Goal: Feedback & Contribution: Contribute content

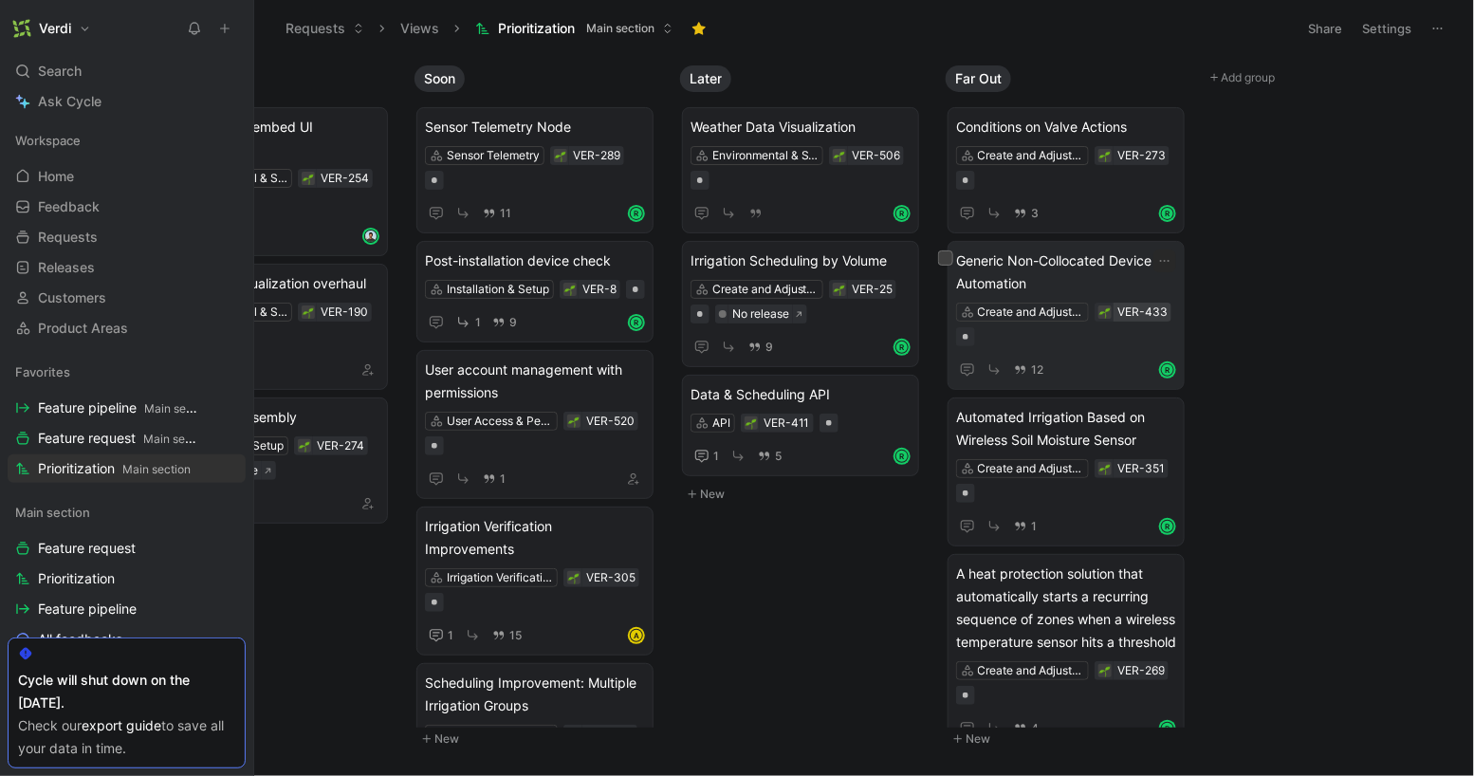
scroll to position [214, 0]
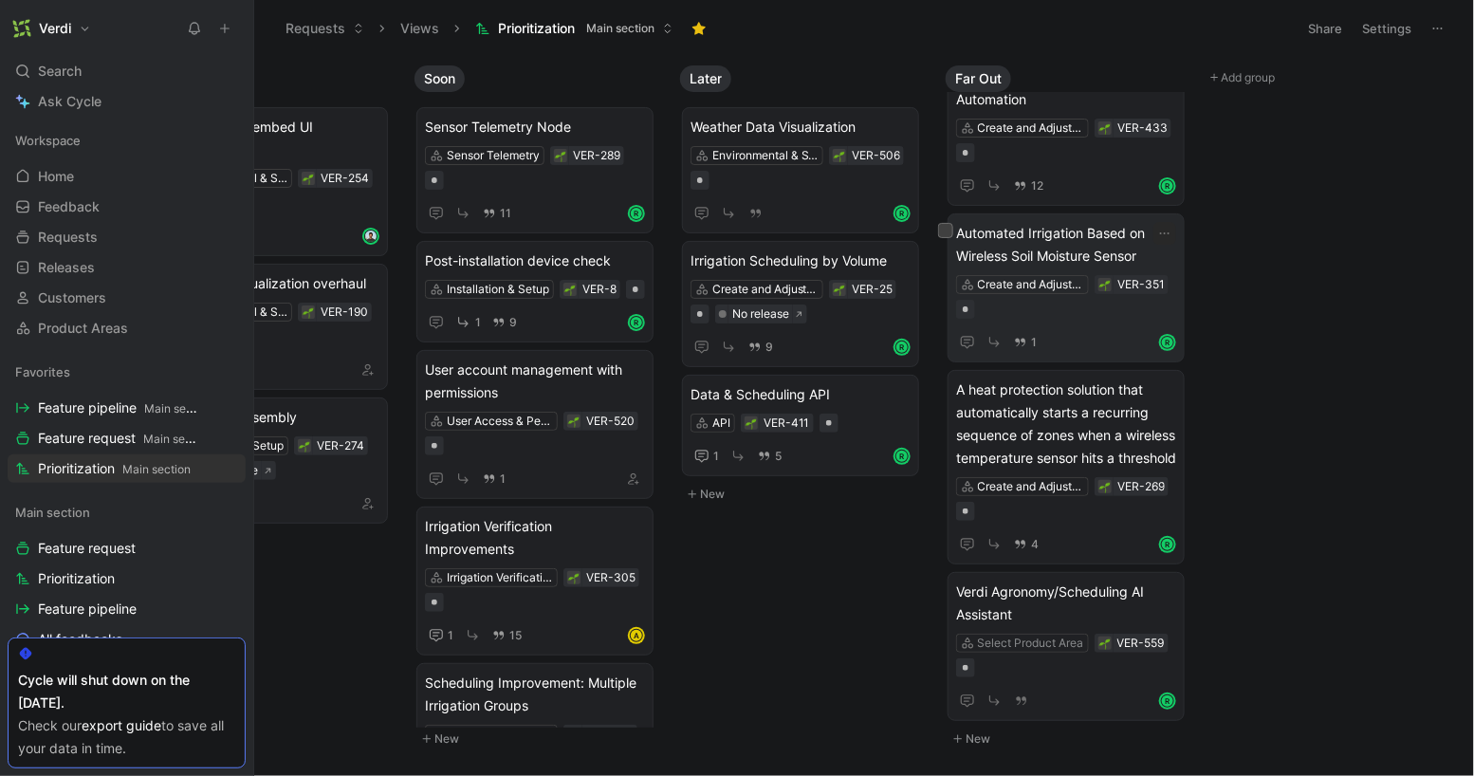
click at [1062, 222] on span "Automated Irrigation Based on Wireless Soil Moisture Sensor" at bounding box center [1066, 245] width 220 height 46
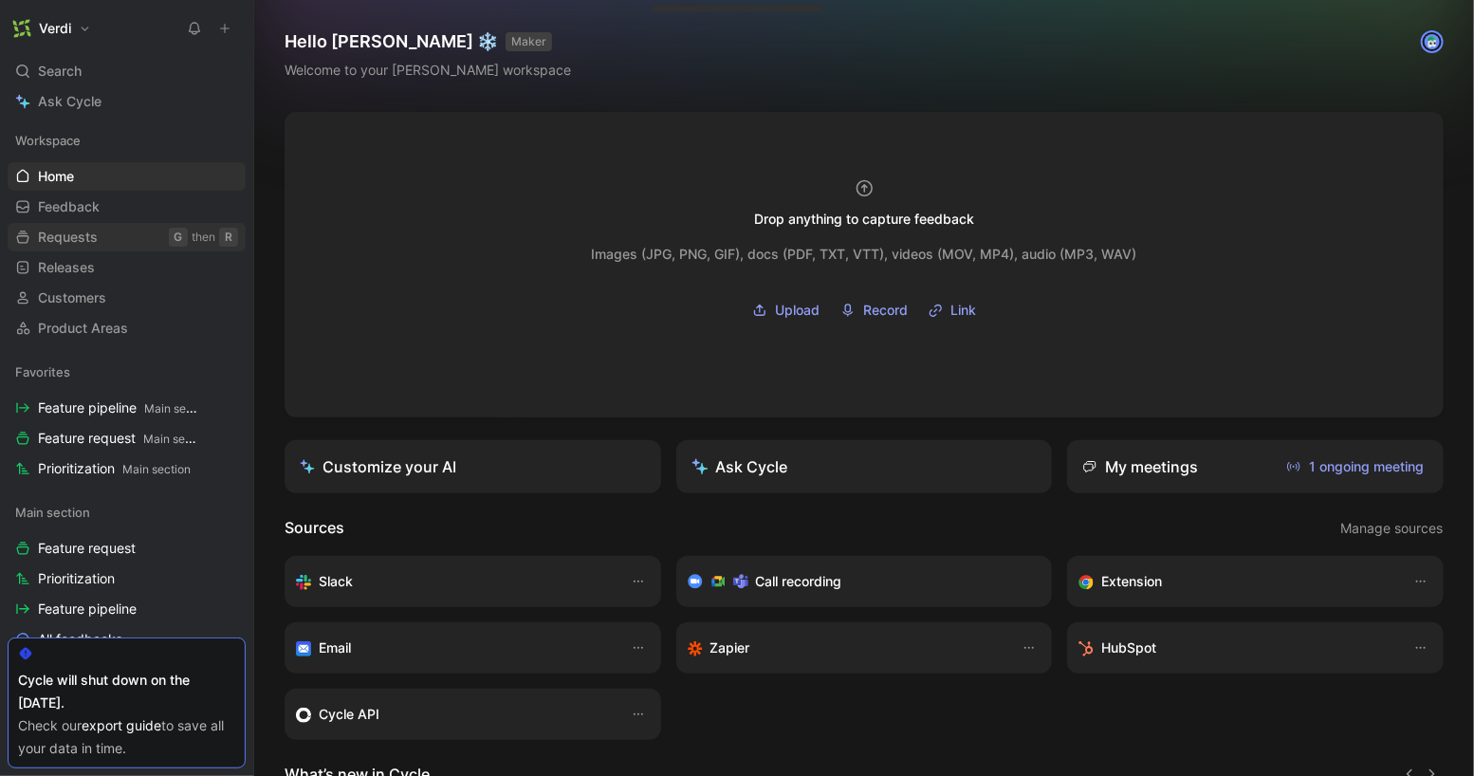
click at [118, 239] on link "Requests G then R" at bounding box center [127, 237] width 238 height 28
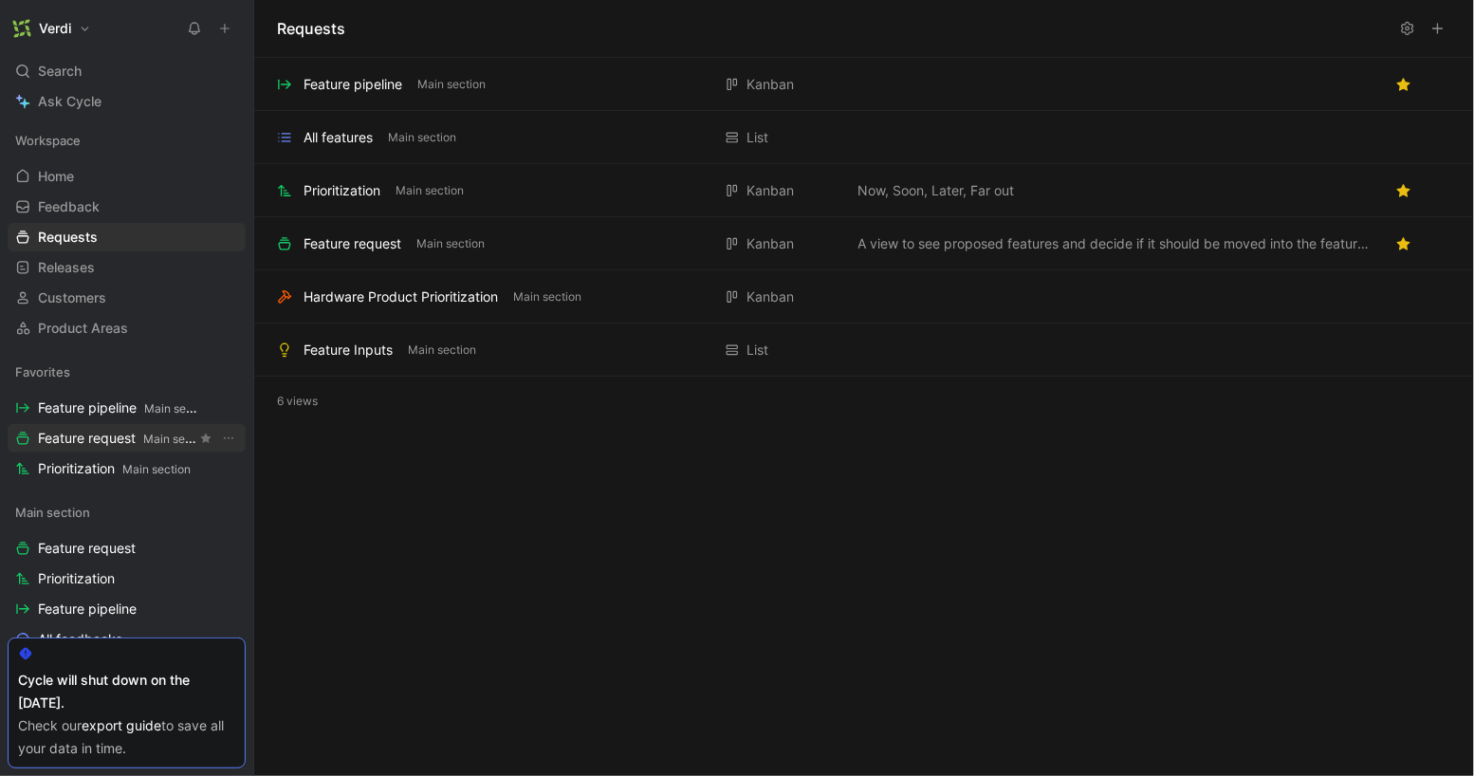
click at [87, 441] on span "Feature request Main section" at bounding box center [117, 439] width 158 height 20
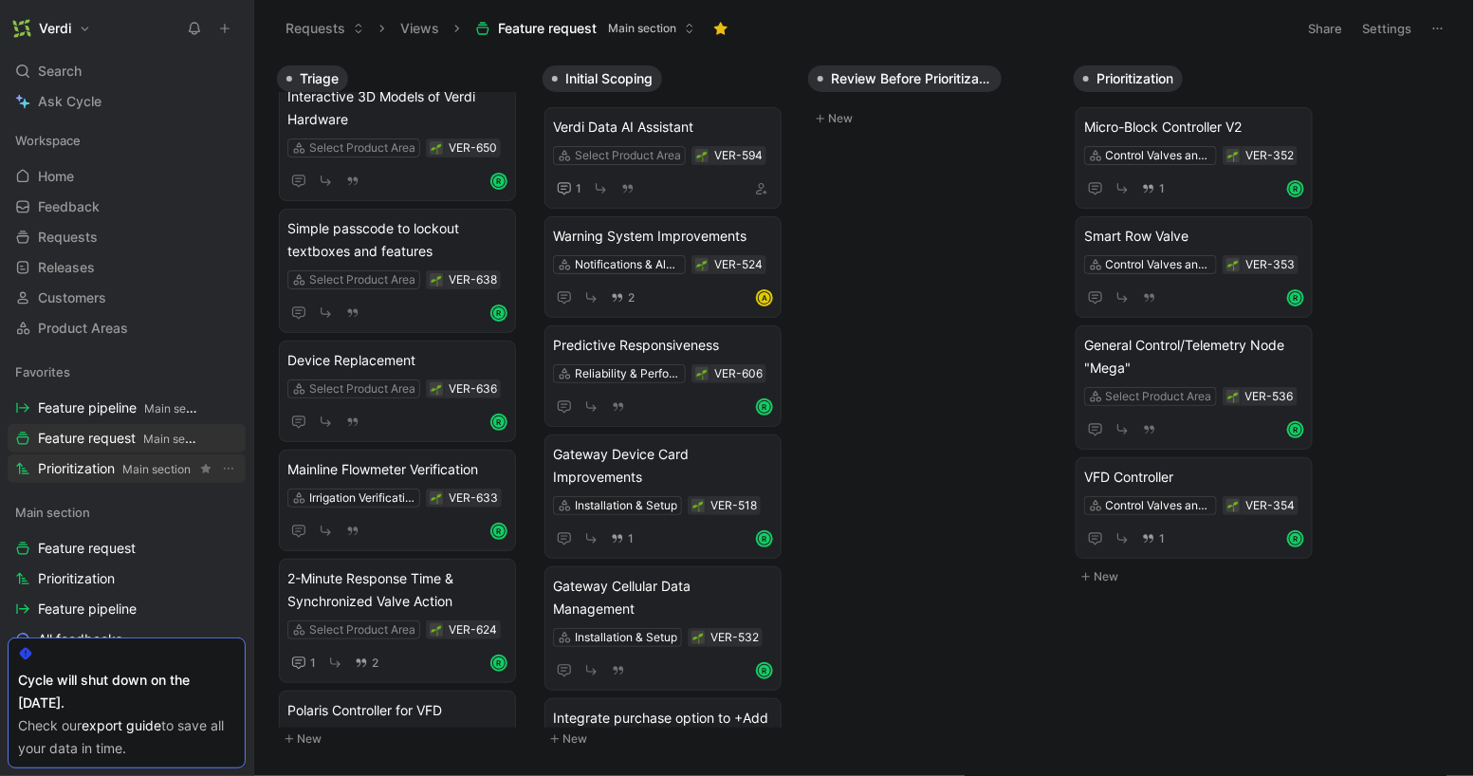
click at [113, 469] on span "Prioritization Main section" at bounding box center [114, 469] width 153 height 20
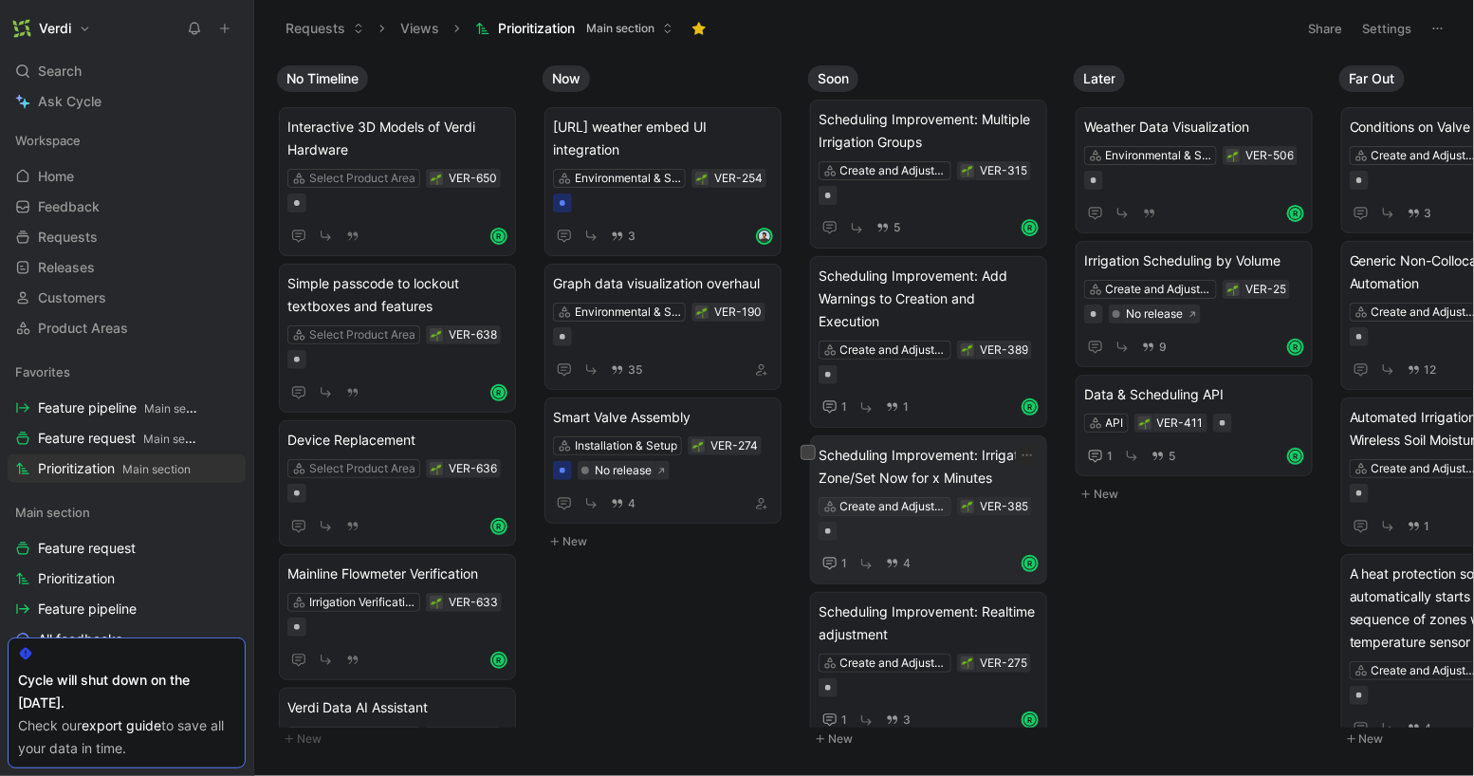
scroll to position [615, 0]
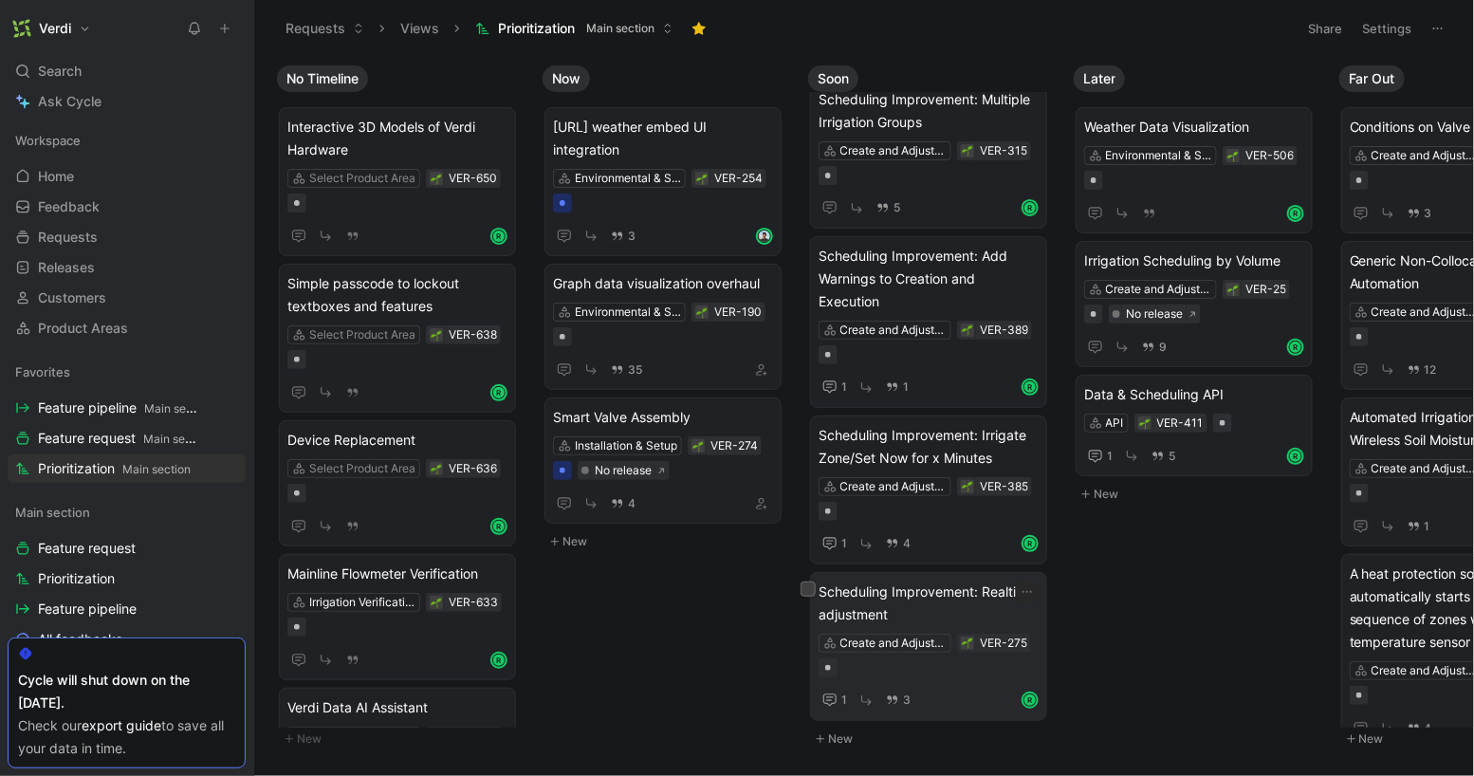
click at [935, 607] on span "Scheduling Improvement: Realtime adjustment" at bounding box center [928, 603] width 220 height 46
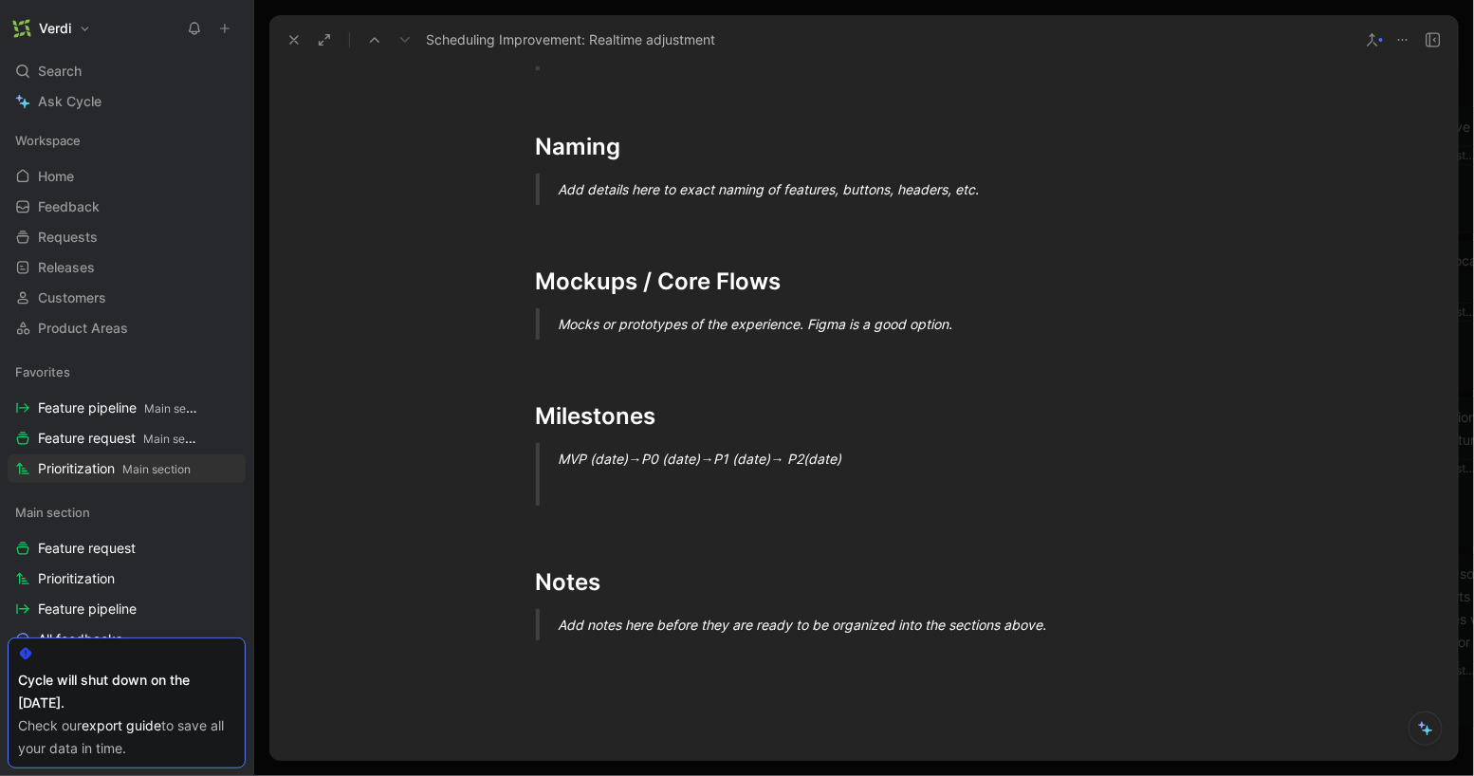
scroll to position [2094, 0]
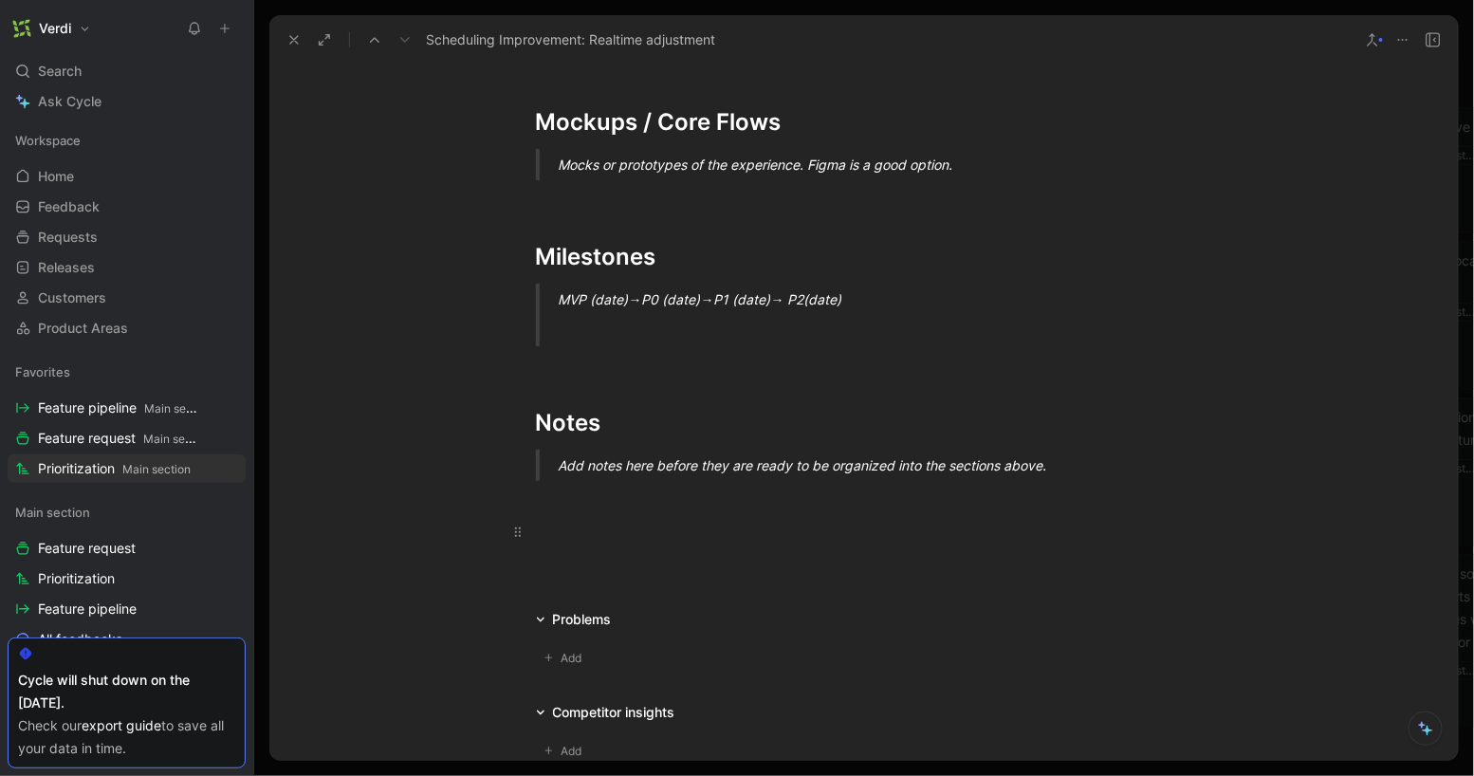
click at [629, 541] on div at bounding box center [864, 532] width 656 height 20
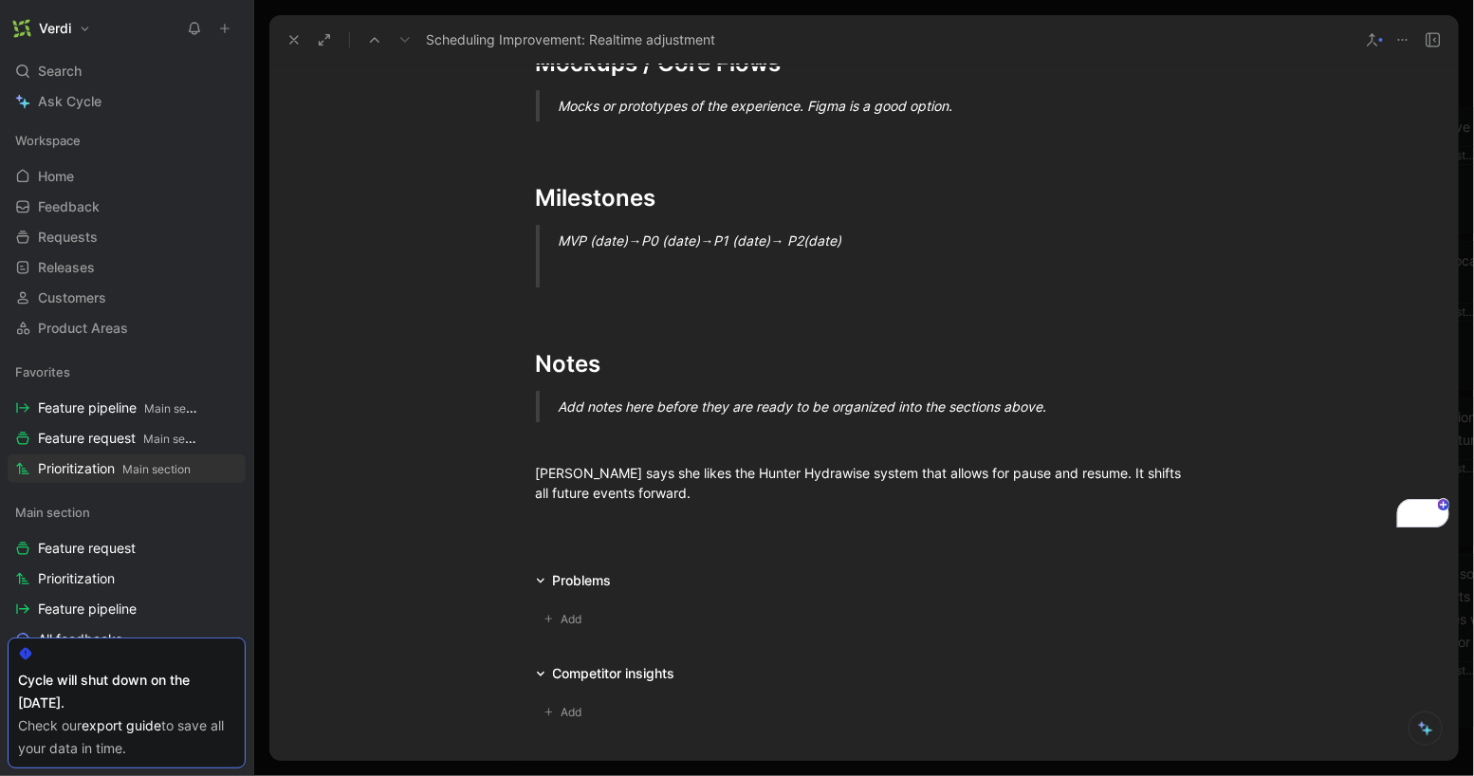
scroll to position [2153, 0]
click at [625, 502] on div "Susan Blackmore says she likes the Hunter Hydrawise system that allows for paus…" at bounding box center [864, 482] width 656 height 40
click at [668, 502] on div "Susan Blackmore says she likes the Hunter Hydrawise system that allows for paus…" at bounding box center [864, 482] width 656 height 40
click at [896, 502] on div "Susan Blackmore says she likes the Hunter Hydrawise system that allows for paus…" at bounding box center [864, 482] width 656 height 40
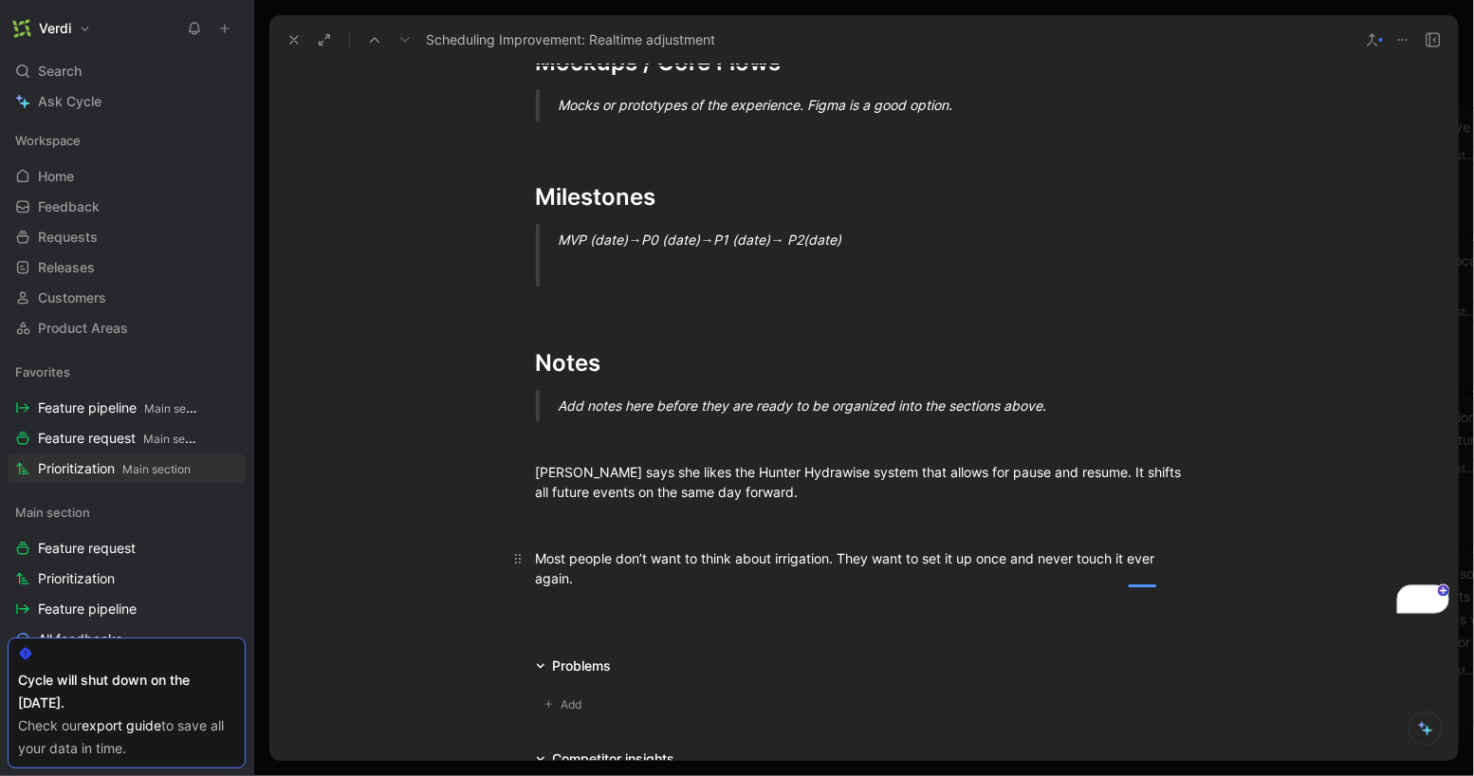
click at [587, 588] on div "Most people don’t want to think about irrigation. They want to set it up once a…" at bounding box center [864, 568] width 656 height 40
drag, startPoint x: 586, startPoint y: 599, endPoint x: 526, endPoint y: 581, distance: 62.4
click at [526, 581] on p "Most people don’t want to think about irrigation. They want to set it up once a…" at bounding box center [864, 567] width 728 height 51
copy div "Most people don’t want to think about irrigation. They want to set it up once a…"
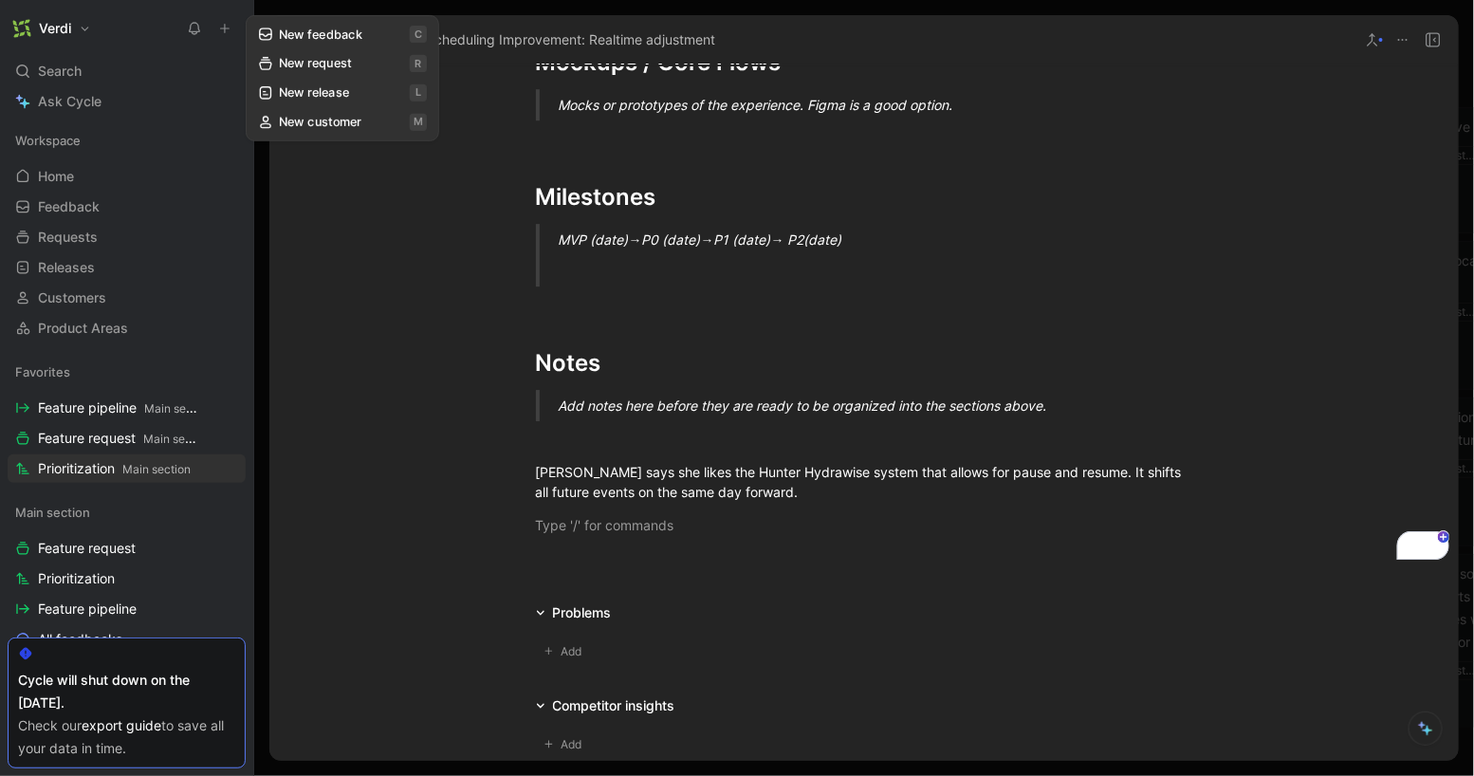
click at [227, 36] on button at bounding box center [224, 28] width 27 height 27
click at [224, 34] on icon at bounding box center [224, 28] width 13 height 13
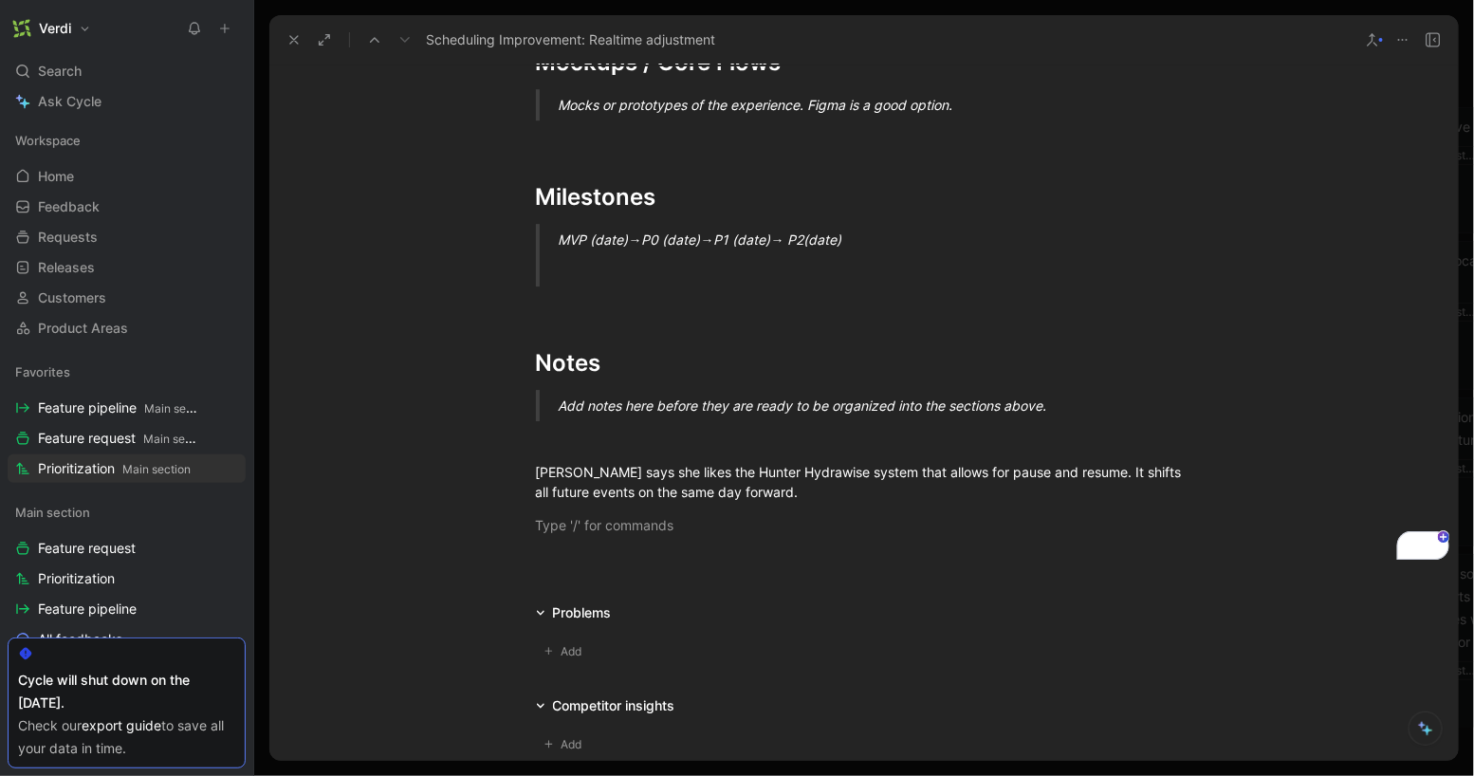
click at [224, 34] on icon at bounding box center [224, 28] width 13 height 13
click at [227, 33] on icon at bounding box center [224, 28] width 13 height 13
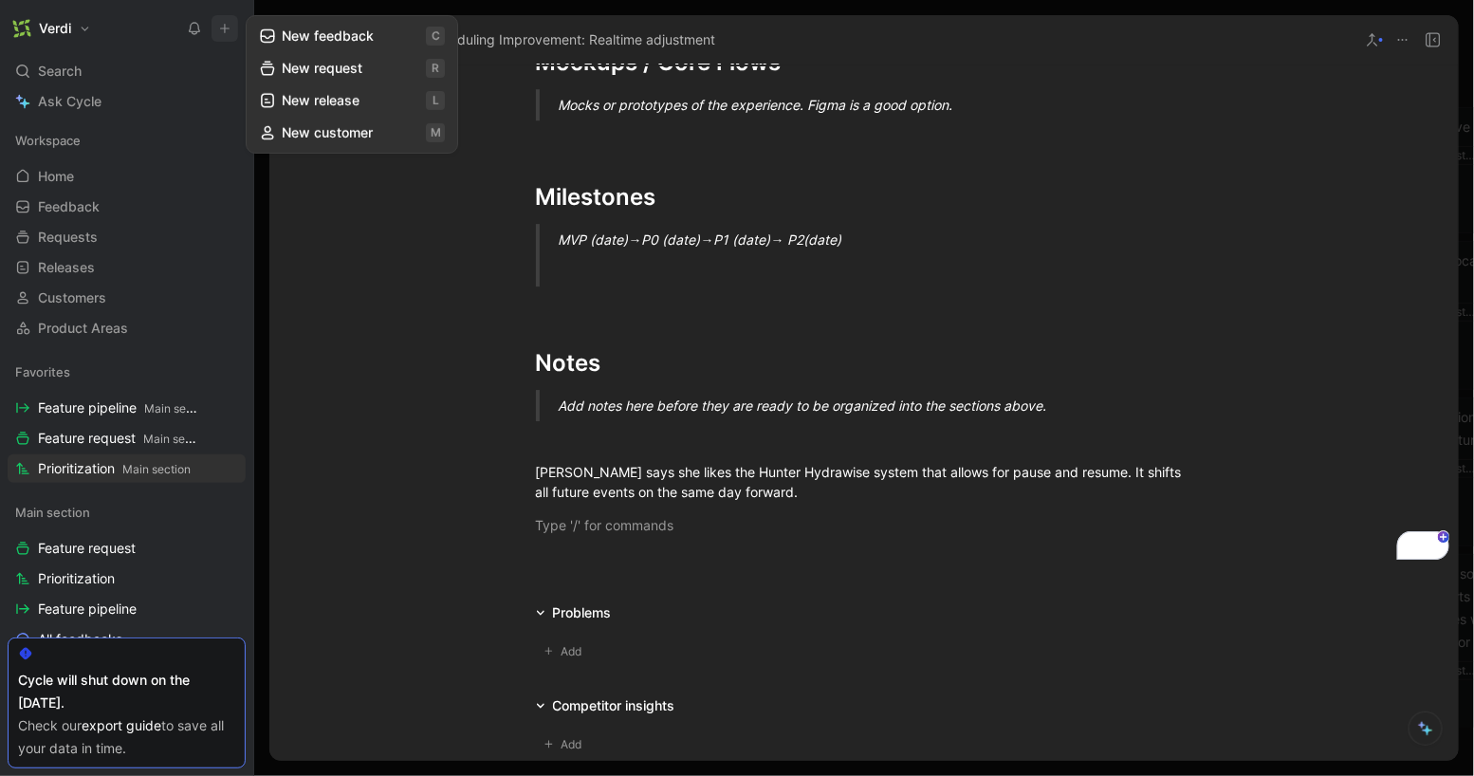
click at [292, 36] on button "New feedback c" at bounding box center [351, 36] width 203 height 32
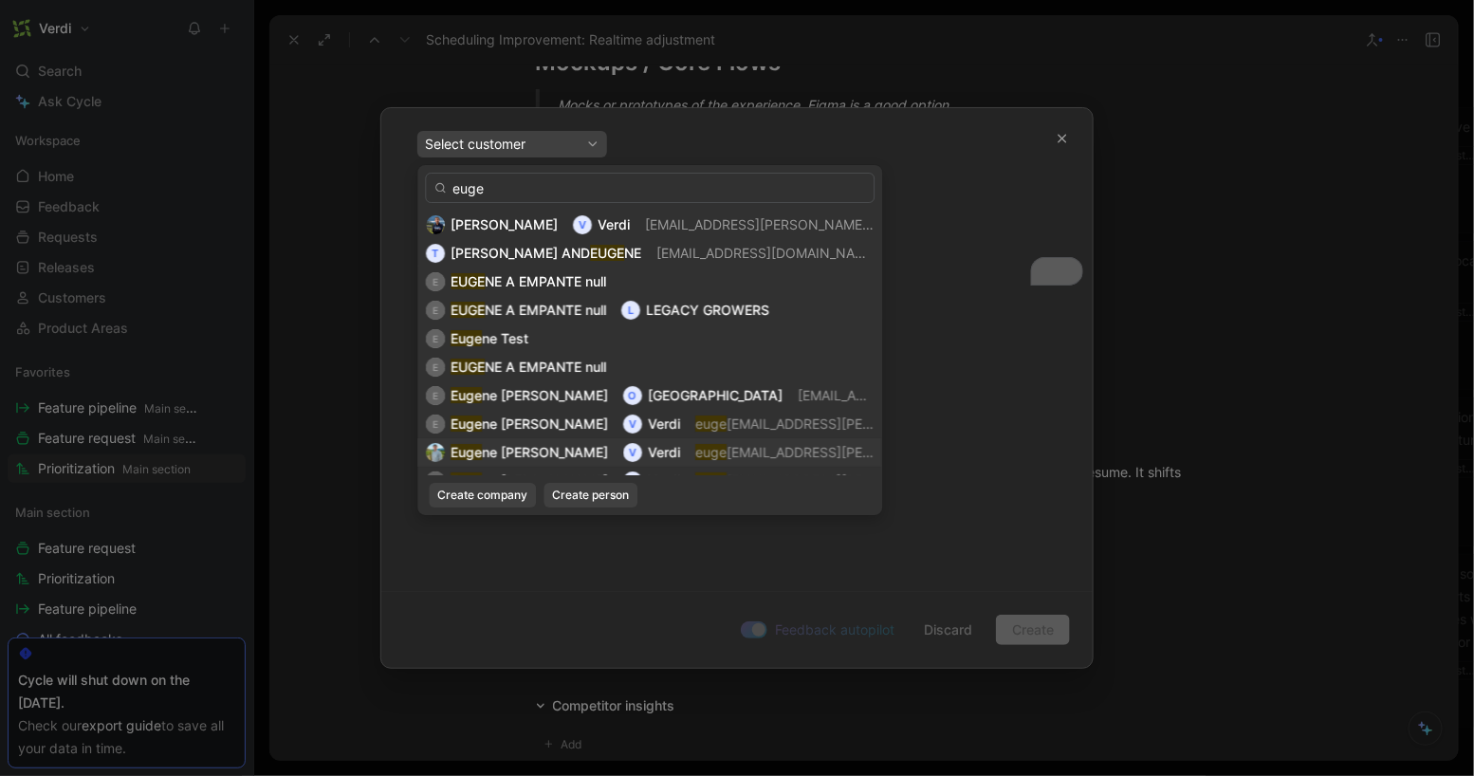
type input "euge"
click at [553, 450] on span "ne Kovalenko" at bounding box center [545, 452] width 126 height 16
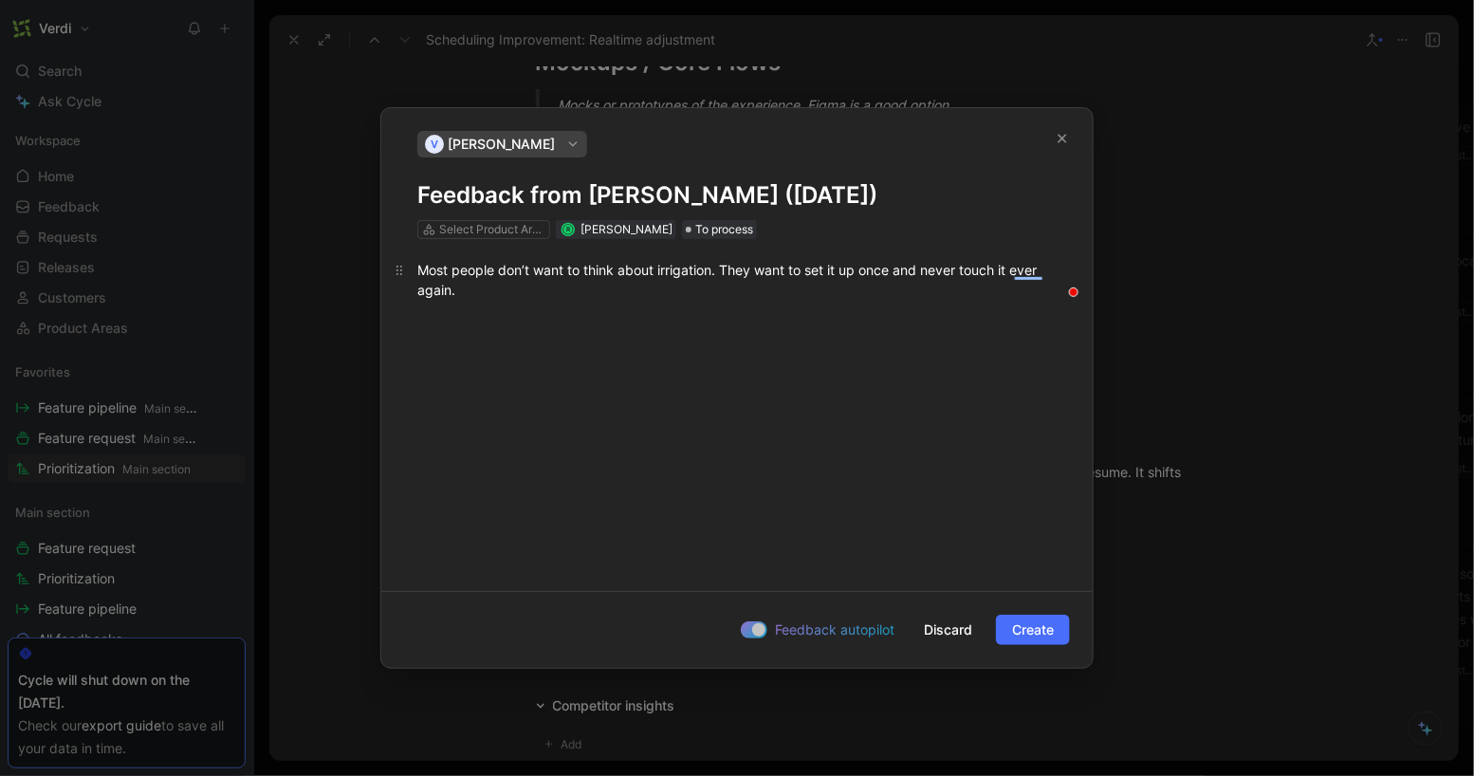
click at [749, 270] on div "Most people don’t want to think about irrigation. They want to set it up once a…" at bounding box center [736, 280] width 639 height 40
click at [836, 296] on div "Most people don’t want to think about irrigation. They want to set it up once a…" at bounding box center [736, 280] width 639 height 40
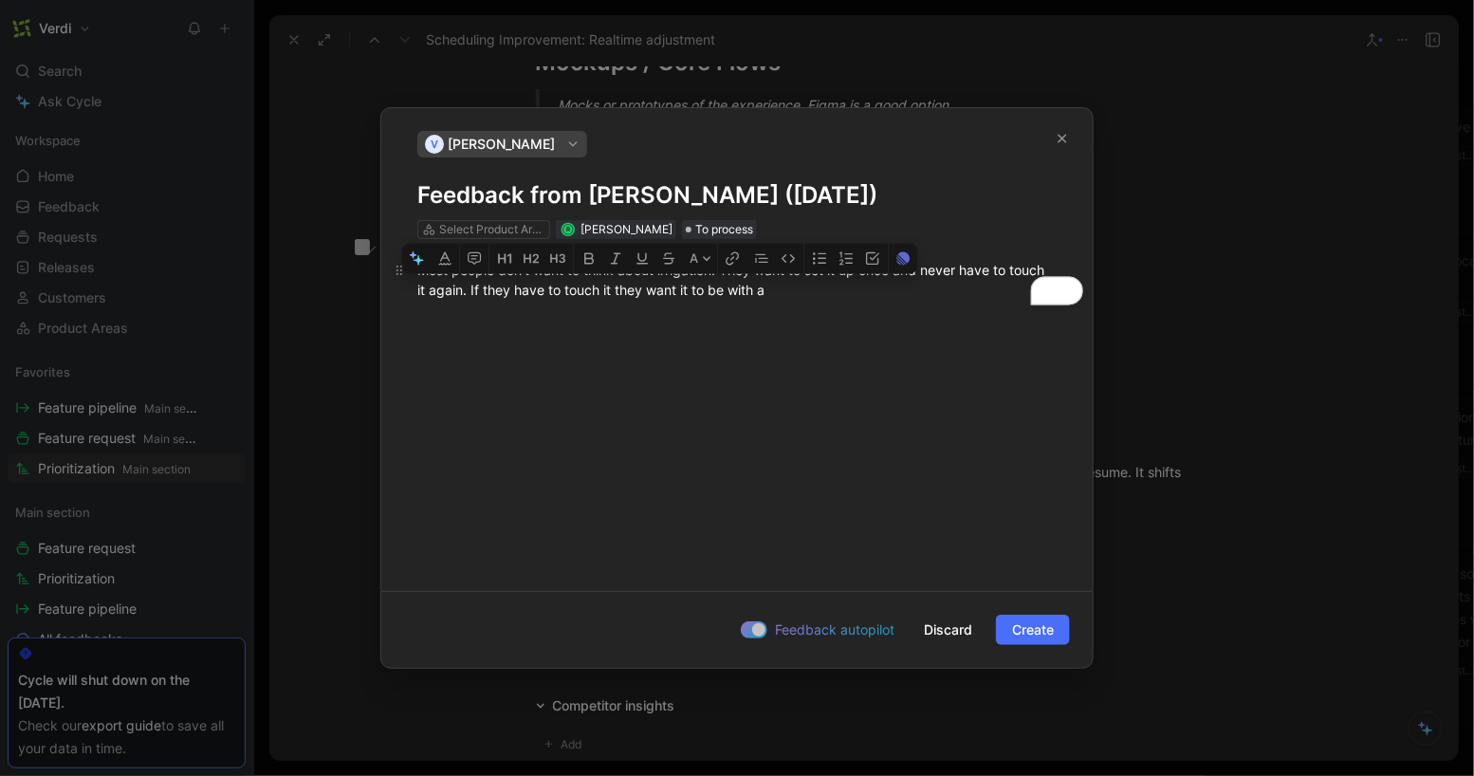
drag, startPoint x: 817, startPoint y: 295, endPoint x: 508, endPoint y: 295, distance: 309.1
click at [508, 295] on div "Most people don’t want to think about irrigation. They want to set it up once a…" at bounding box center [736, 280] width 639 height 40
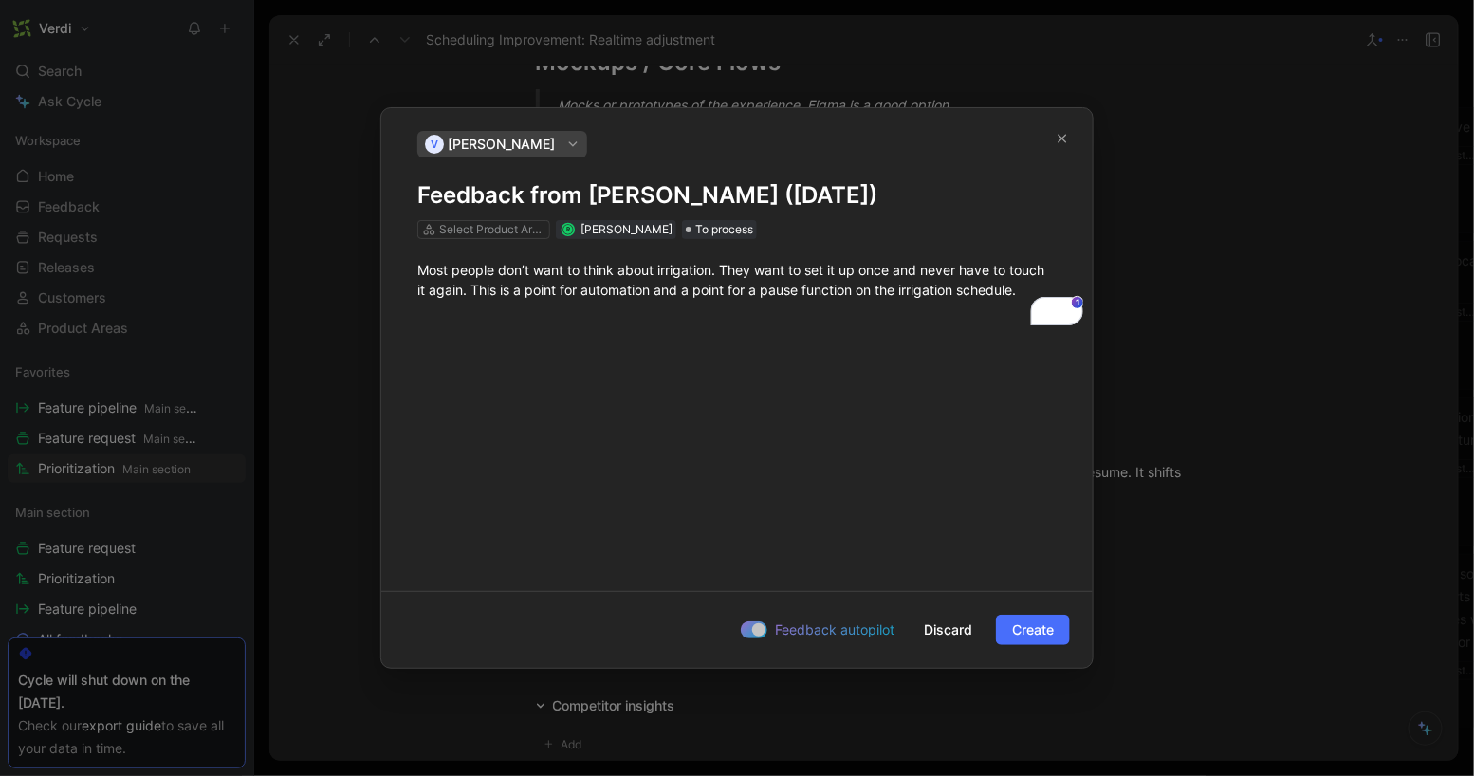
click at [419, 198] on h1 "Feedback from Eugene Kovalenko (Oct 07, 2025)" at bounding box center [736, 195] width 639 height 30
click at [1008, 630] on button "Create" at bounding box center [1033, 629] width 74 height 30
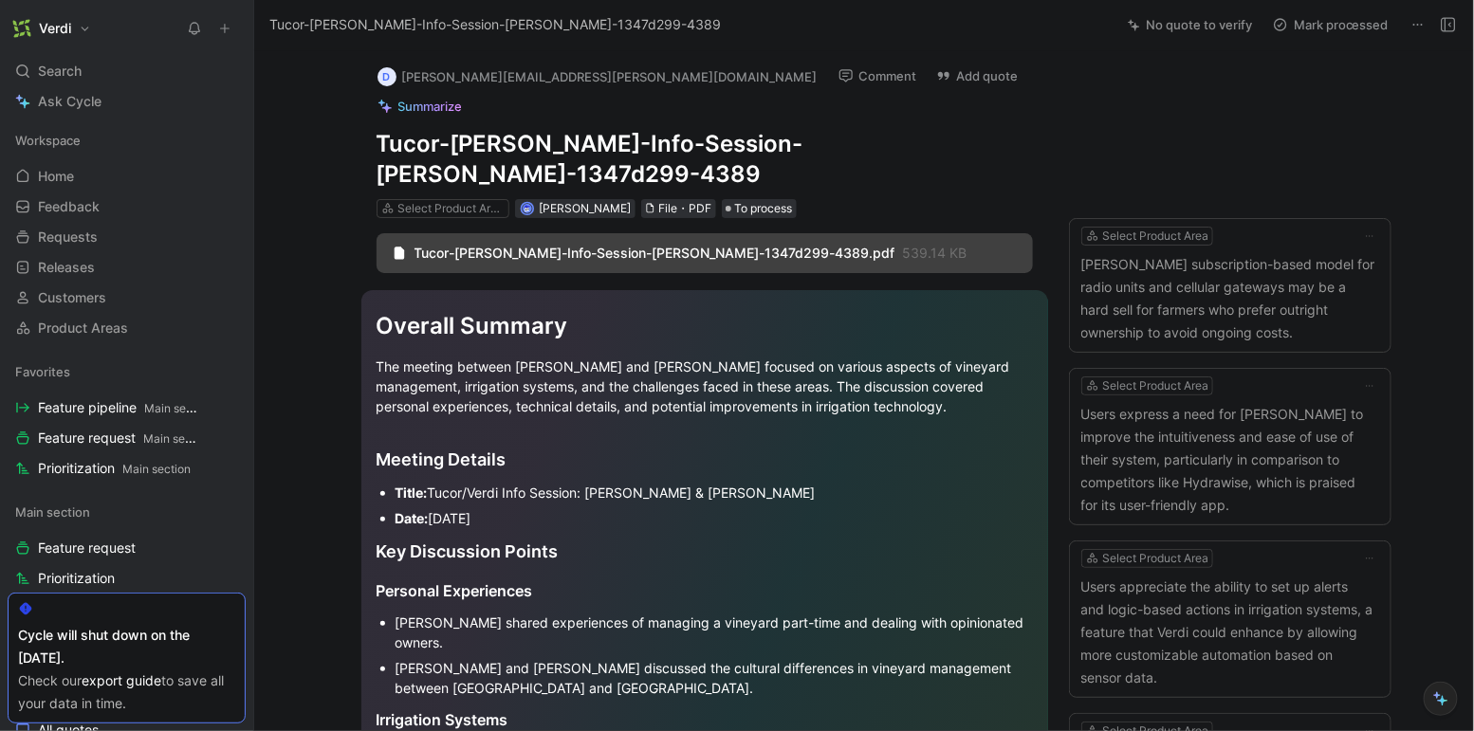
click at [1416, 27] on icon at bounding box center [1417, 24] width 15 height 15
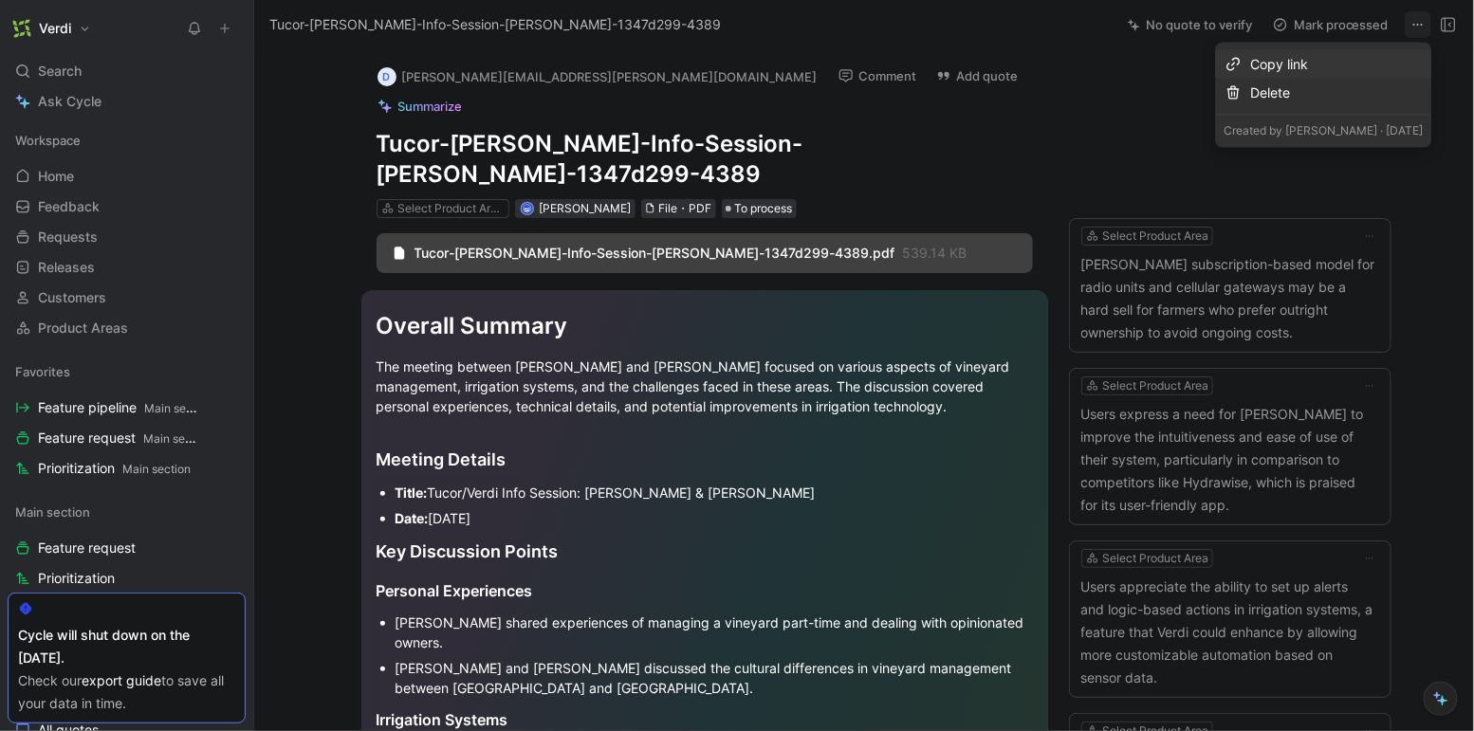
click at [1348, 63] on div "Copy link" at bounding box center [1336, 64] width 173 height 23
